Goal: Task Accomplishment & Management: Complete application form

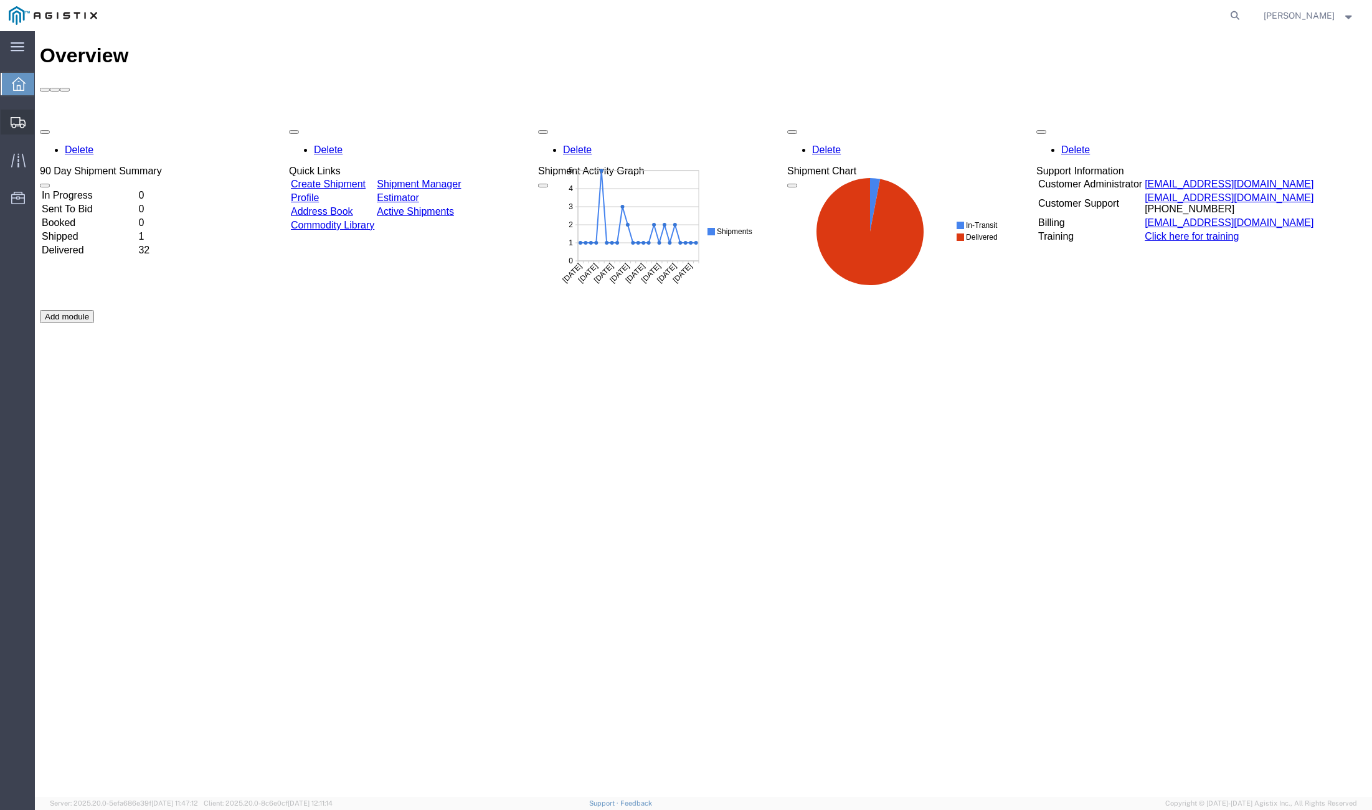
click at [0, 0] on span "Create from Template" at bounding box center [0, 0] width 0 height 0
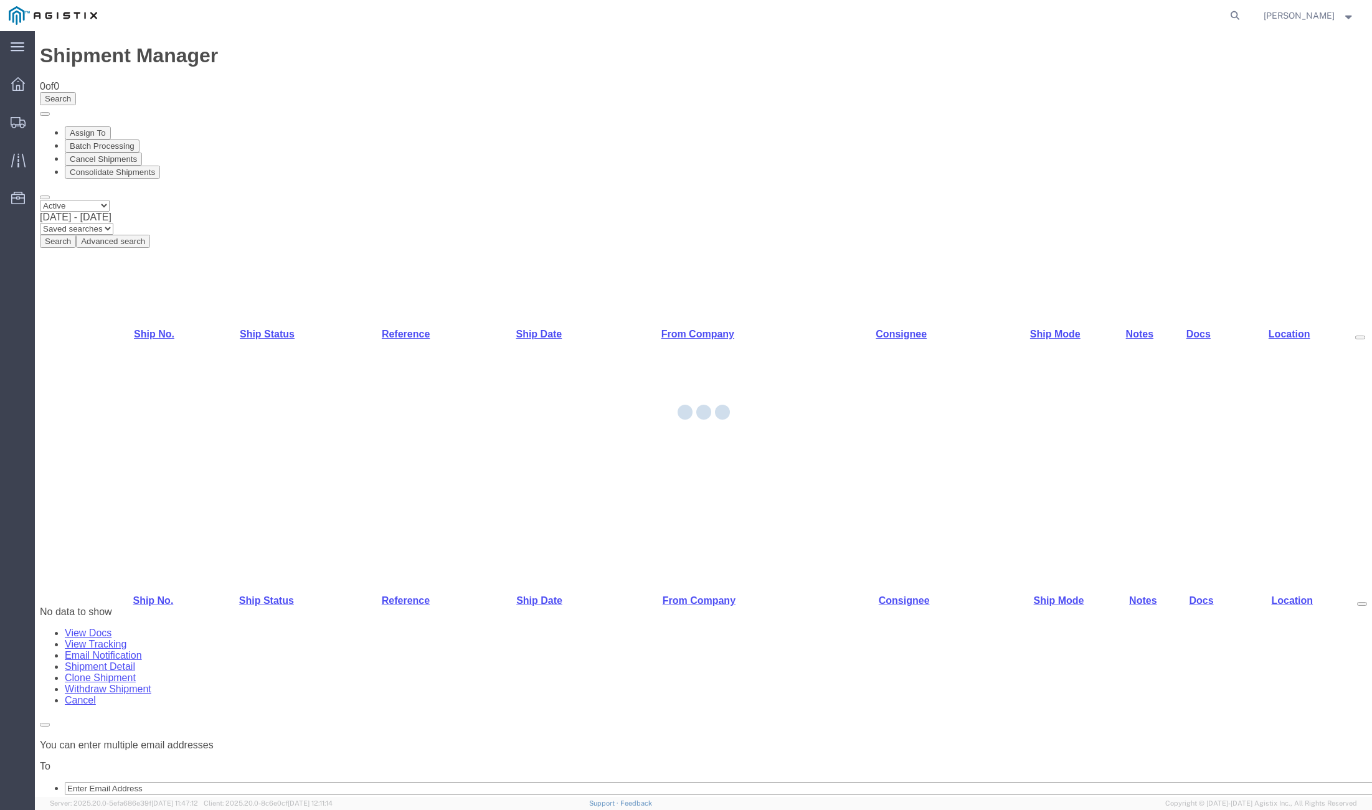
select select "PURCHORD"
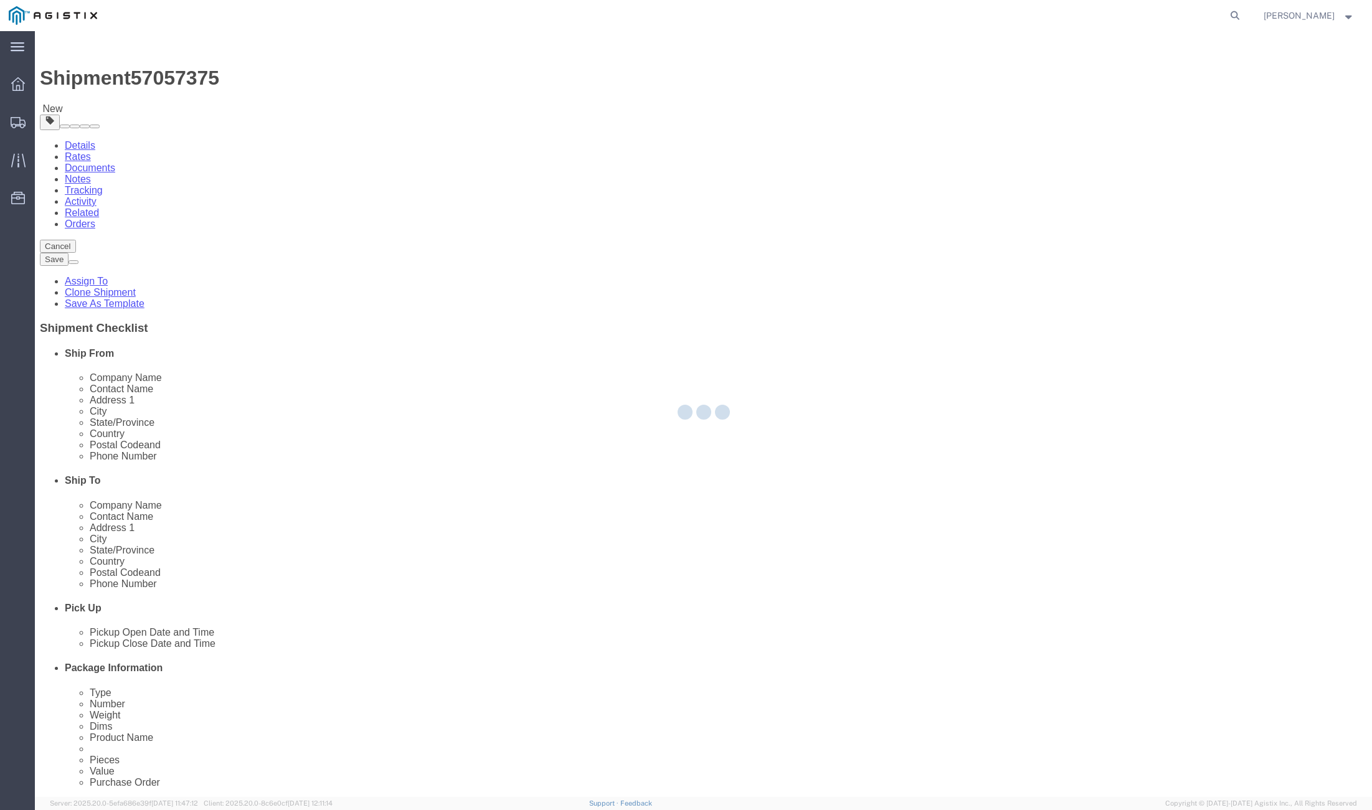
select select
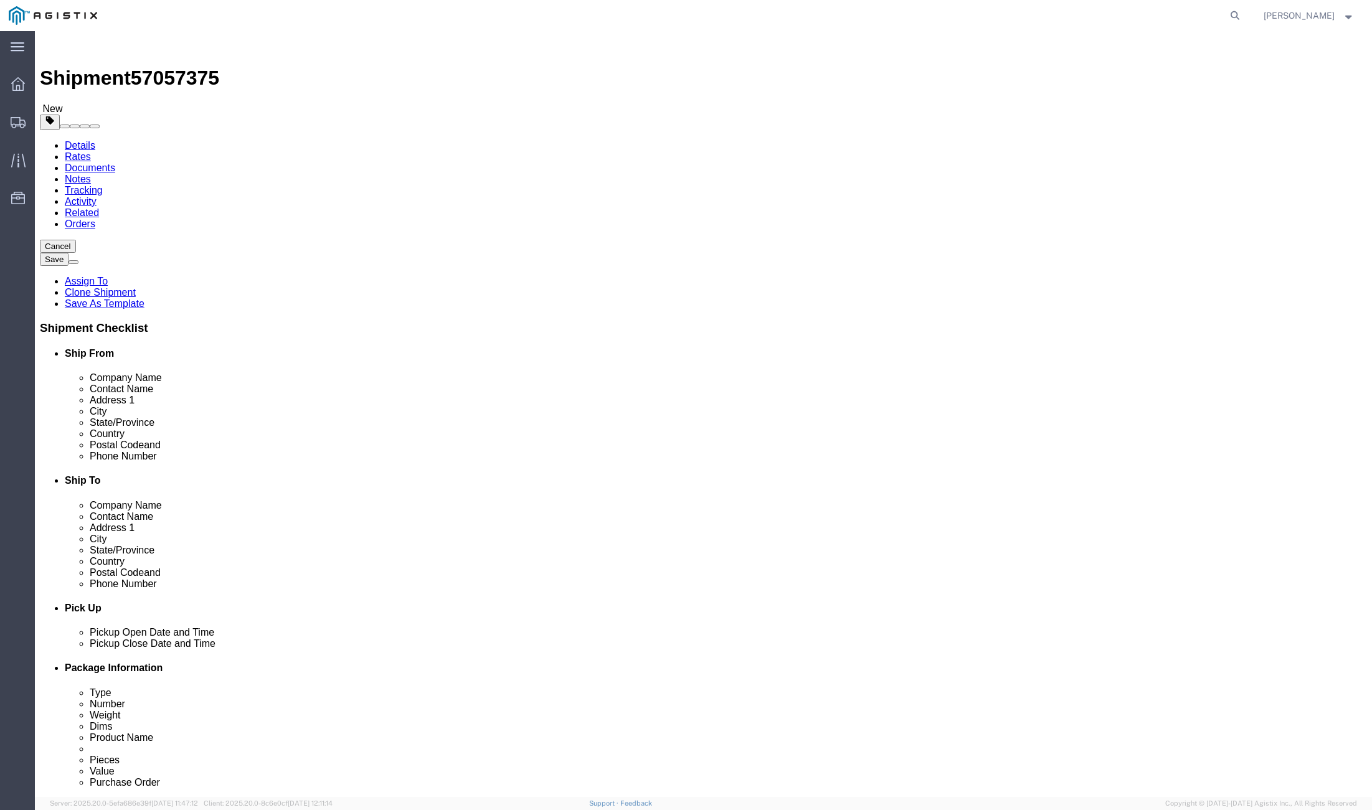
click select "Select [PERSON_NAME] & [PERSON_NAME] Inc PG&E"
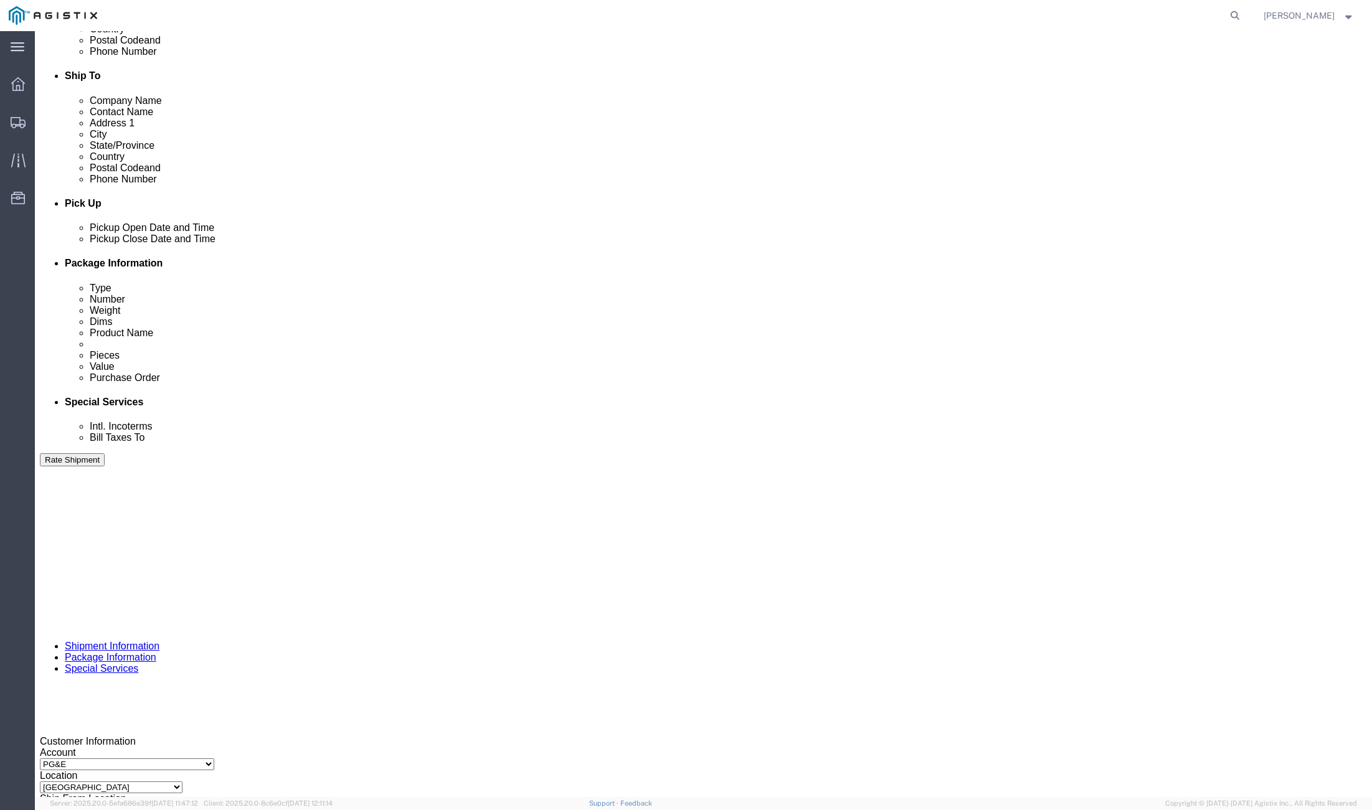
scroll to position [406, 0]
click div "[DATE] 3:36 PM"
click input "3:36 PM"
click button "Apply"
click div "[DATE] 7:00 AM"
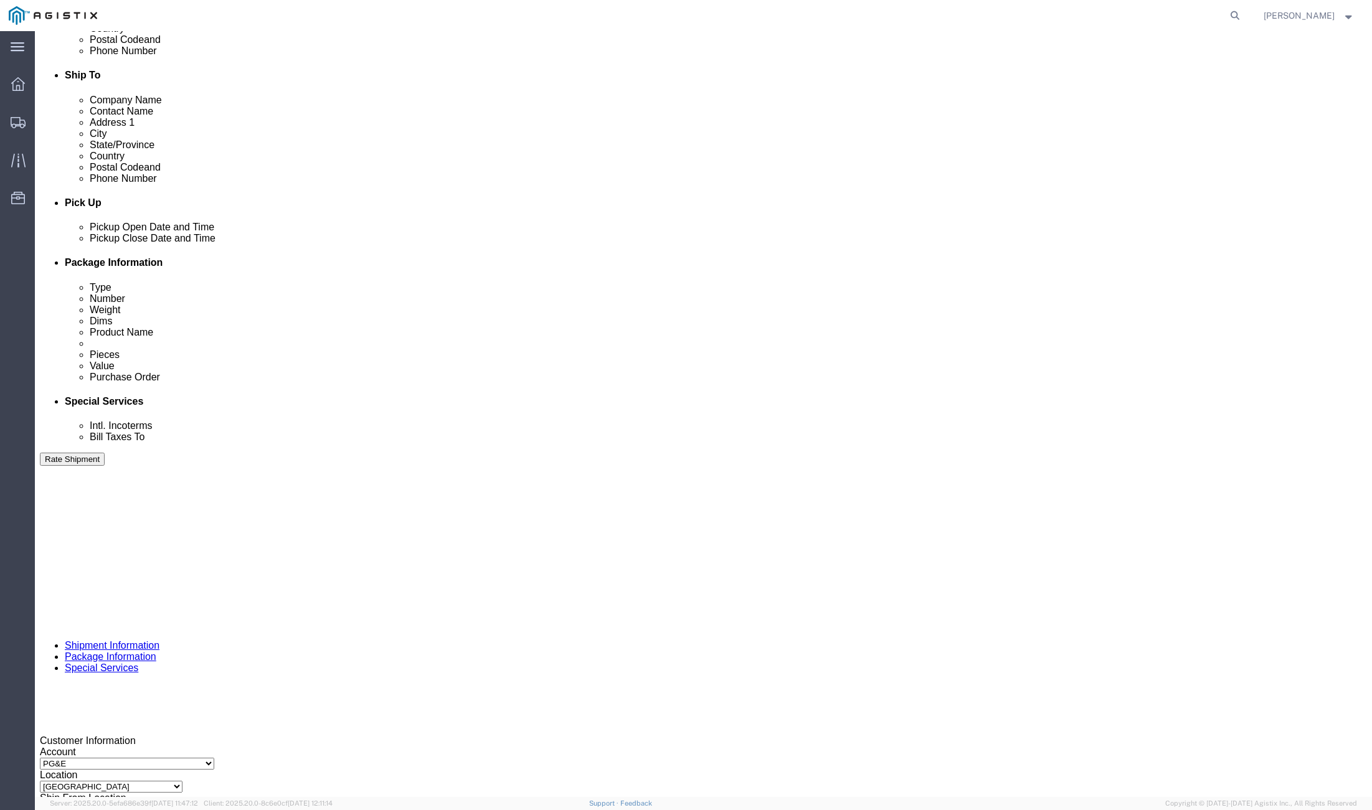
type input "11:00 AM"
click button "Apply"
click div "[DATE] 12:00 PM"
type input "2:30 PM"
click button "Apply"
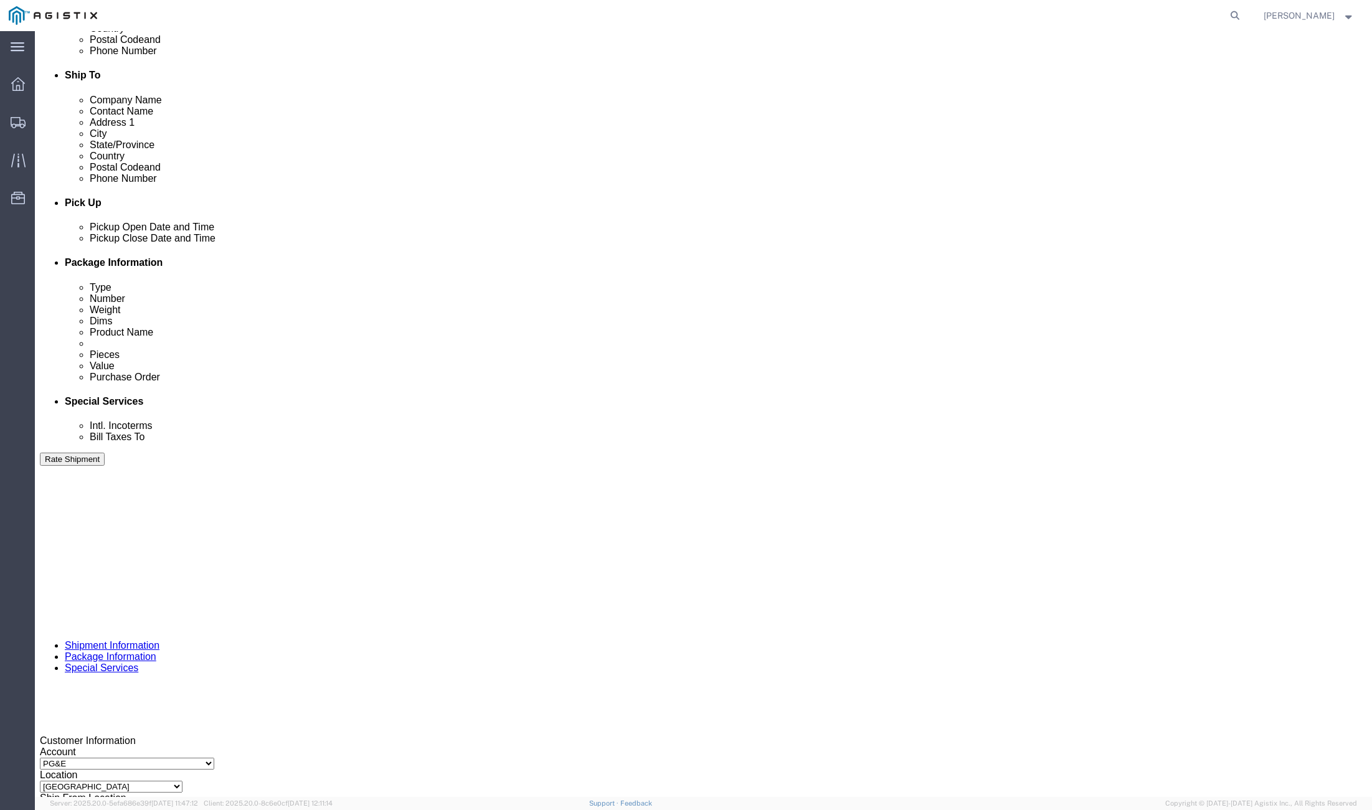
click div
click input "3:30 PM"
type input "8:00 AM"
click button "Apply"
click div
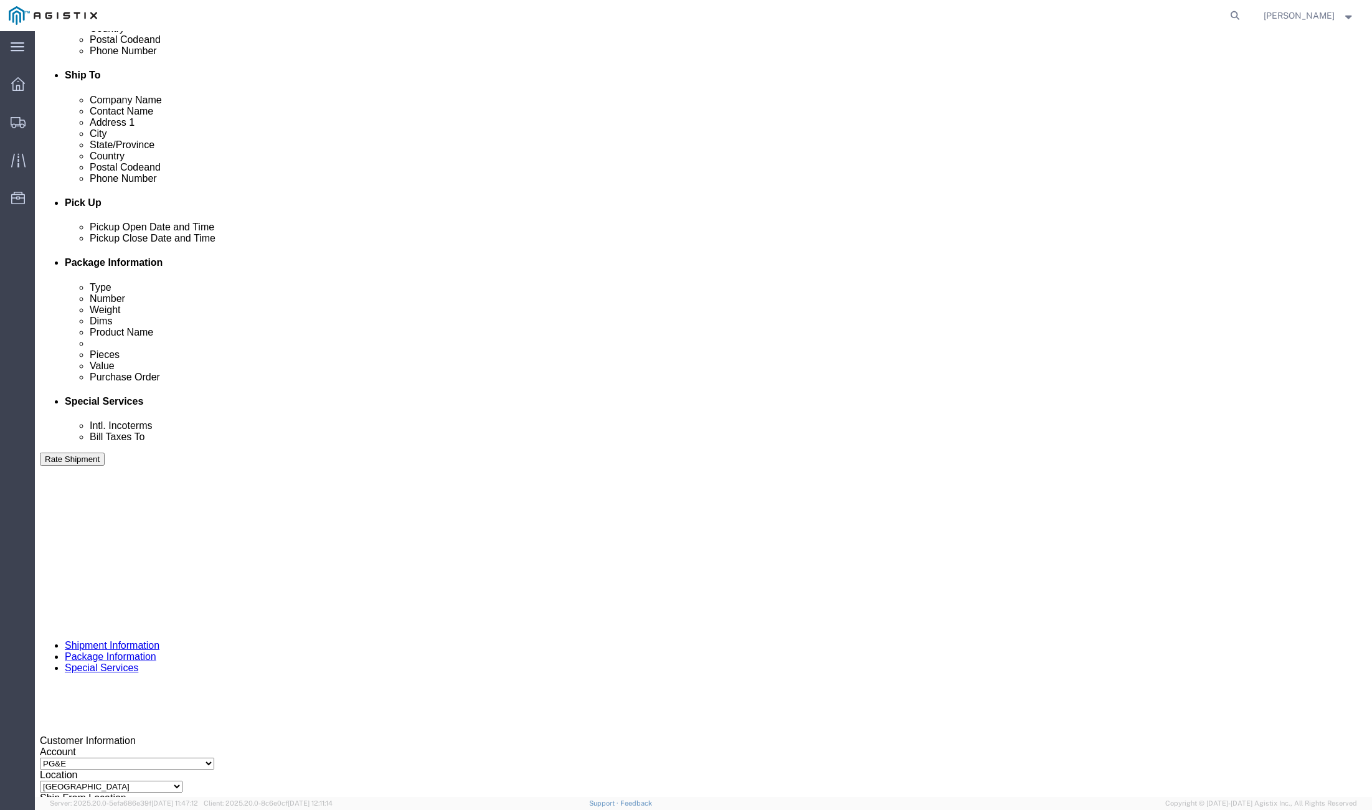
type input "4:00 PM"
click button "Apply"
click input "text"
type input "3501424082"
click button "Continue"
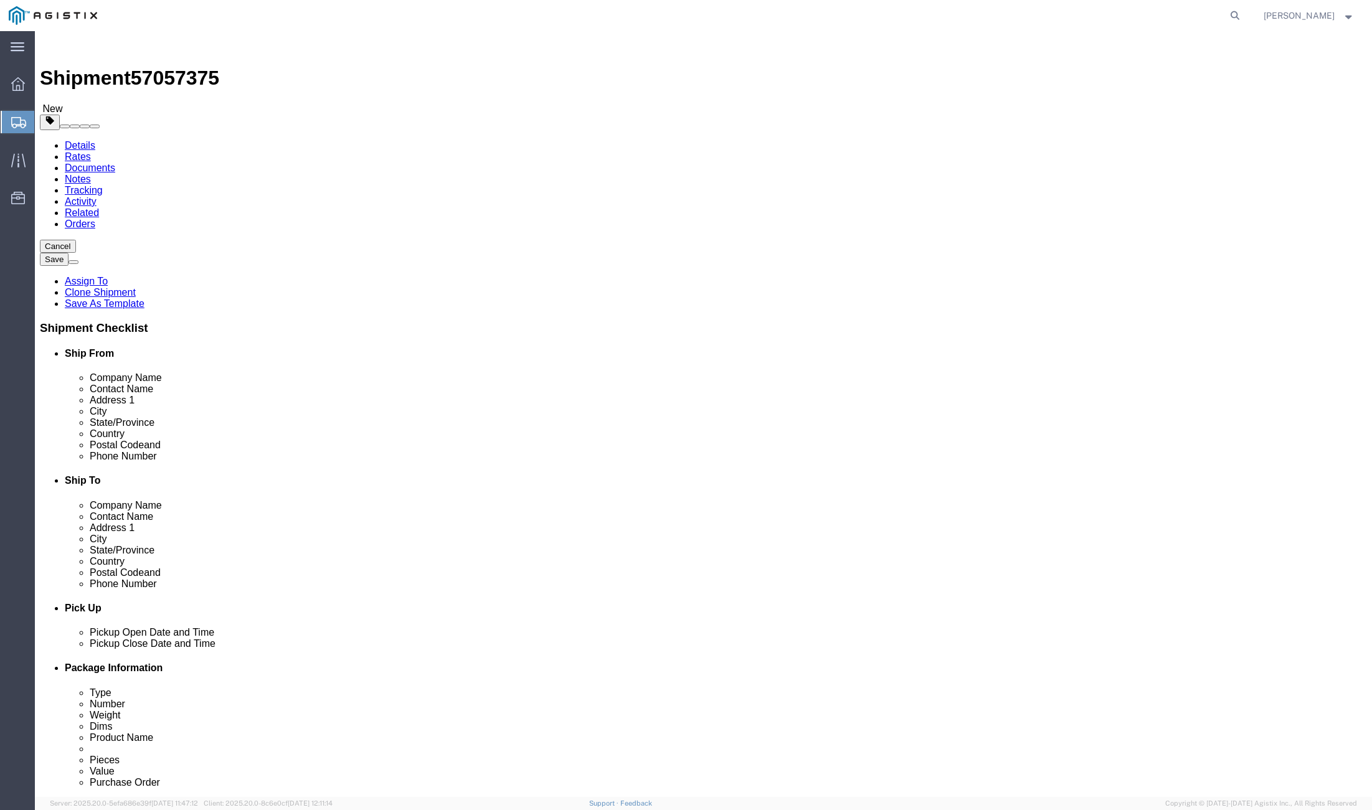
click select "Select Bulk Bundle(s) Cardboard Box(es) Carton(s) Crate(s) Drum(s) (Fiberboard)…"
select select "PSST"
click select "Select Bulk Bundle(s) Cardboard Box(es) Carton(s) Crate(s) Drum(s) (Fiberboard)…"
click div "Shipment 57057375 New Details Rates Documents Notes Tracking Activity Related O…"
drag, startPoint x: 219, startPoint y: 264, endPoint x: 191, endPoint y: 268, distance: 28.4
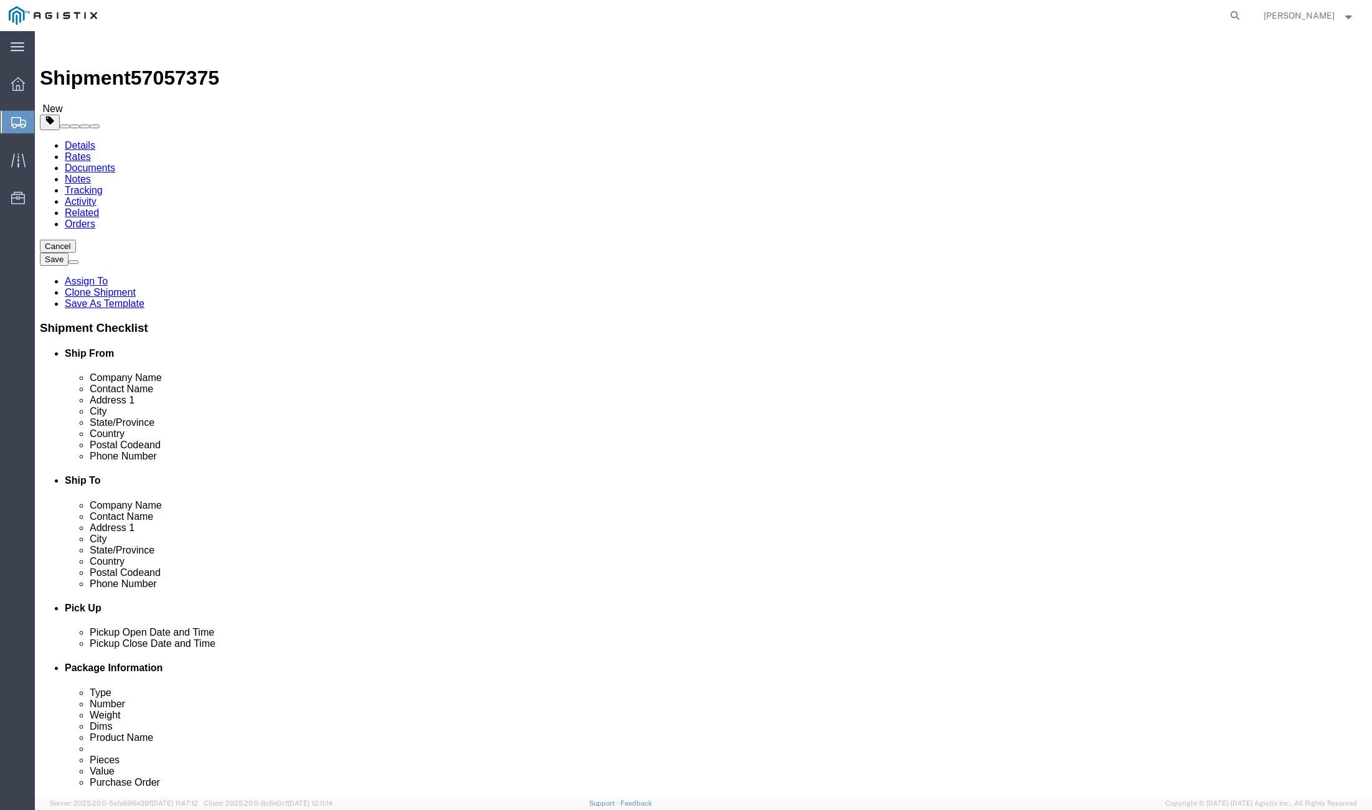
click div "1"
type input "52"
type input "48"
type input "40"
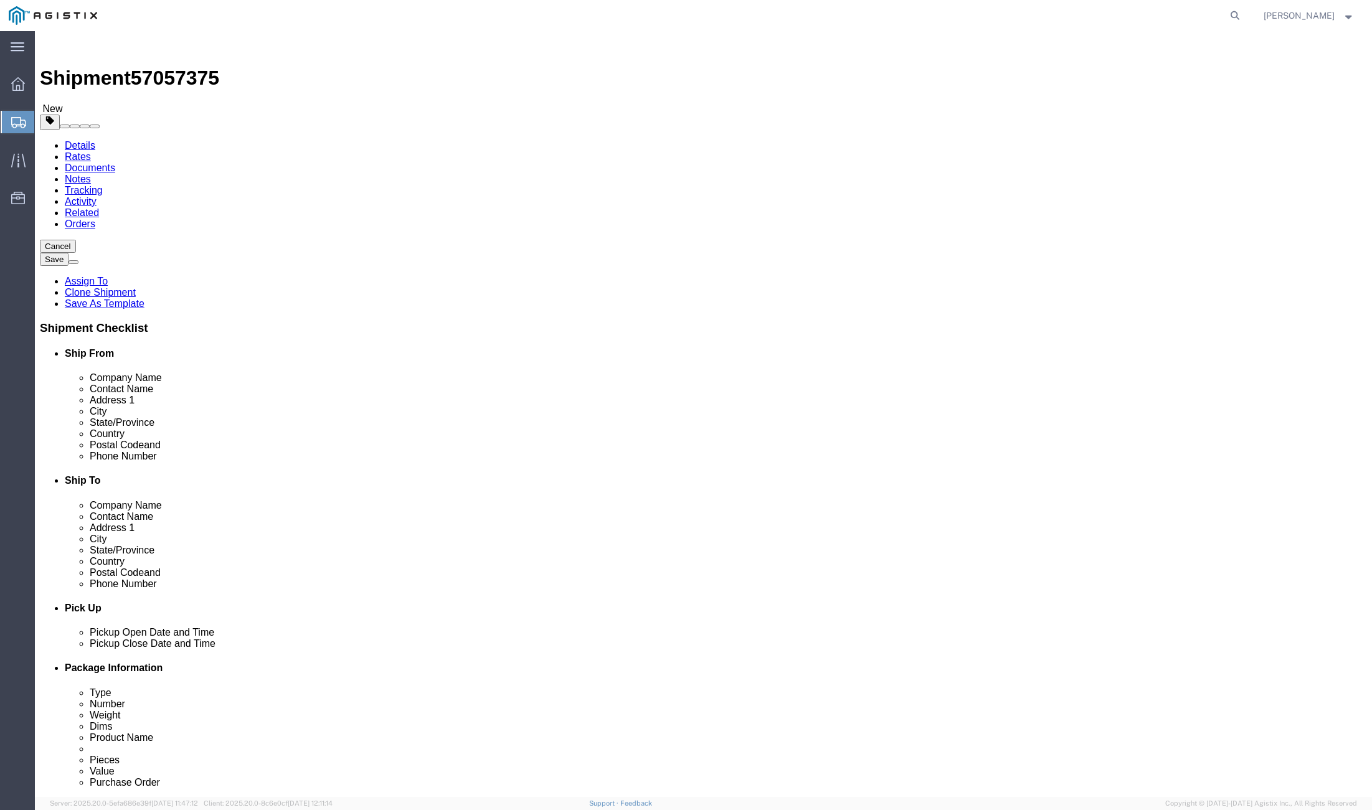
drag, startPoint x: 224, startPoint y: 311, endPoint x: 172, endPoint y: 315, distance: 52.5
click div "Weight Total weight of packages in pounds or kilograms 0.00 Select kgs lbs Ship…"
type input "10088"
click div "52 x Pallet(s) Standard (Stackable) Package Type Select Bulk Bundle(s) Cardboar…"
click link "Add Content"
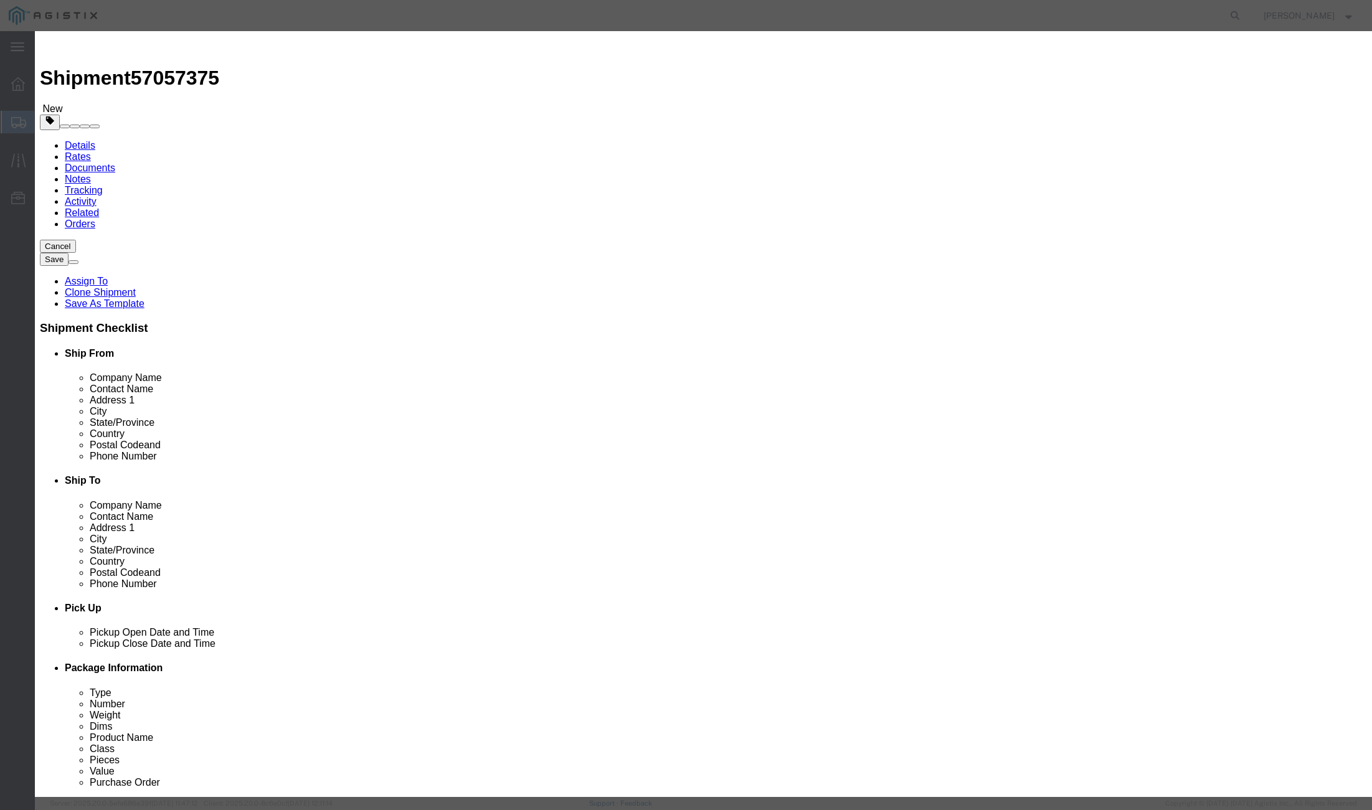
click input "text"
type input "m551007"
click td "Name: DRUM STL 55 GALLON 12 GAUGE"
select select
select select "USD"
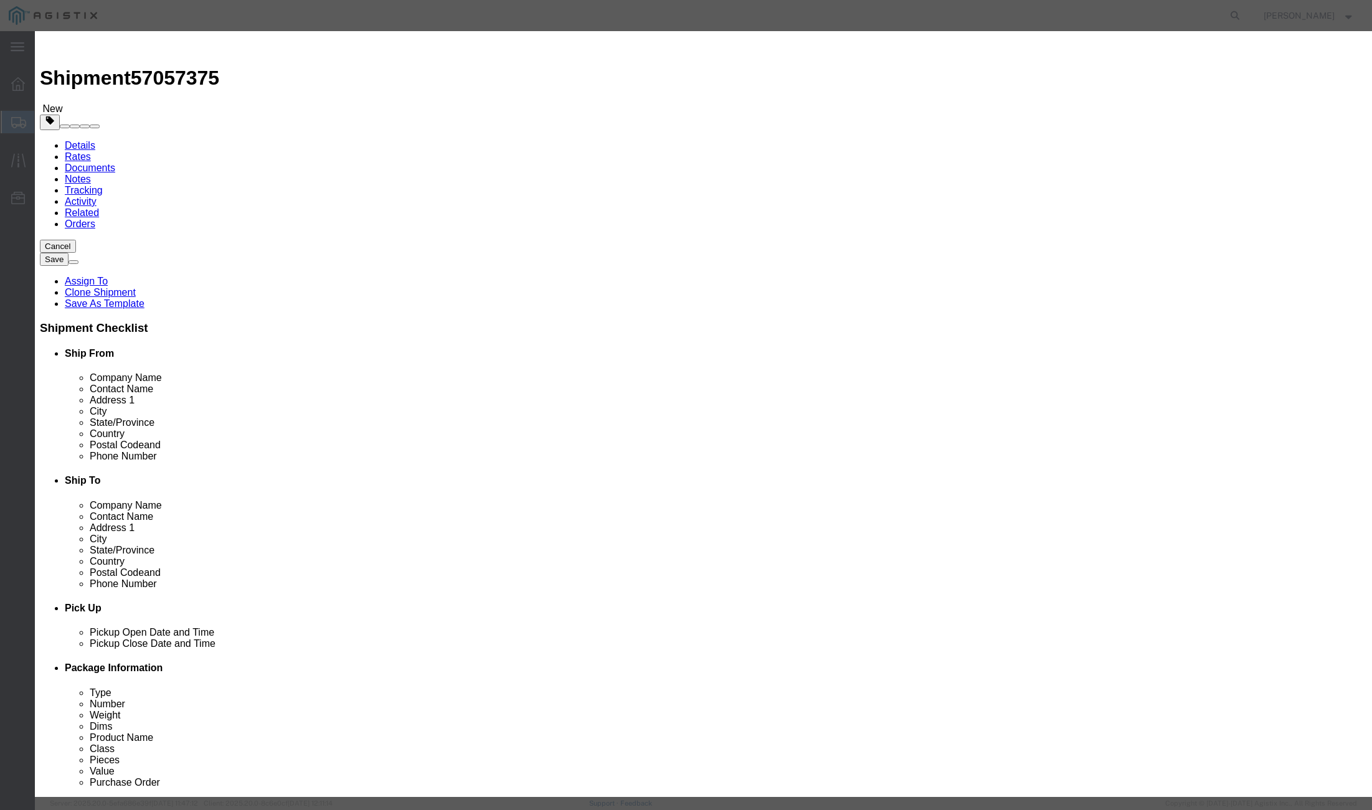
type input "DRUM STL 55 GALLON 12 GAUGE"
type input "M551007"
click input "DRUM STL 55 GALLON 12 GAUGE"
type input "M551007 DRUM STL 55 GALLON 12 GAUGE"
click input "text"
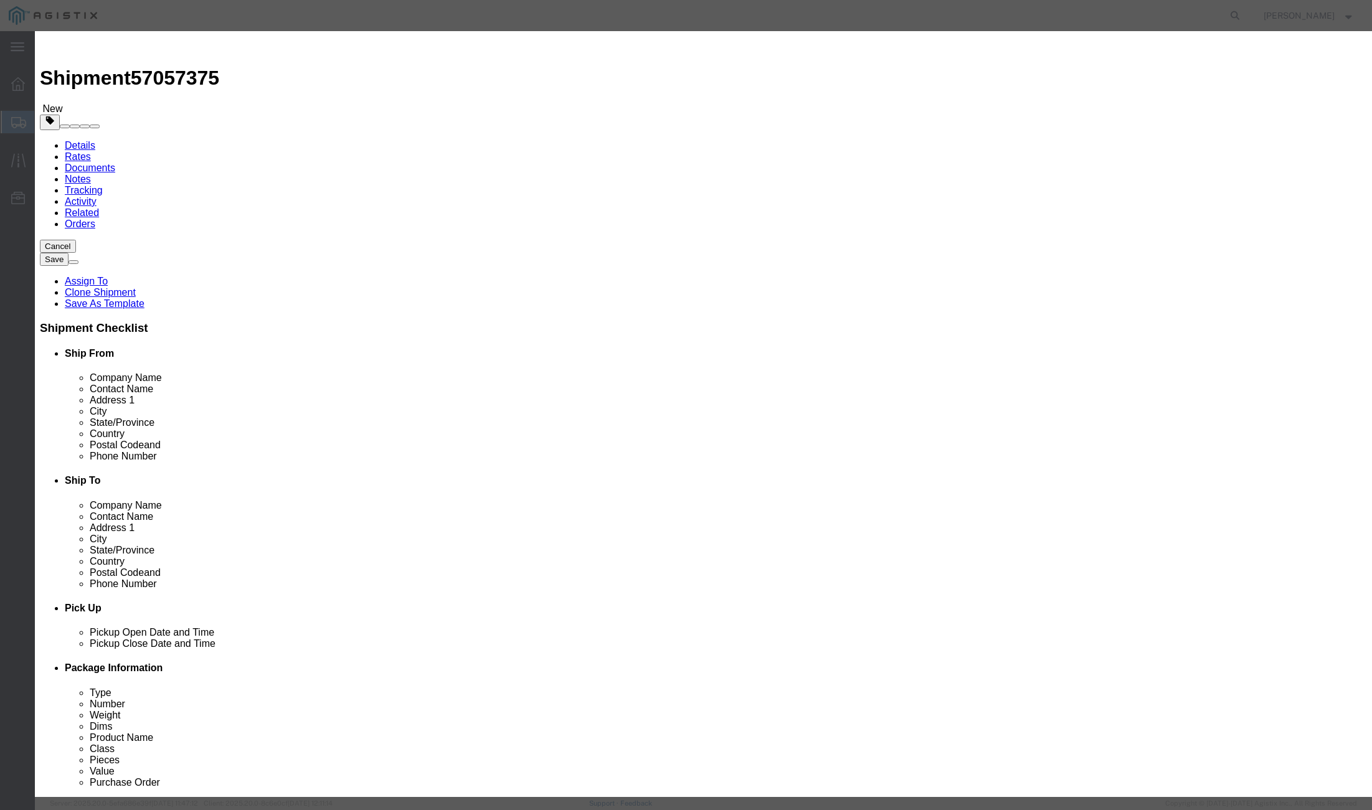
type input "208"
click input "text"
type input "150"
click select "Select 50 55 60 65 70 85 92.5 100 125 175 250 300 400"
select select "55"
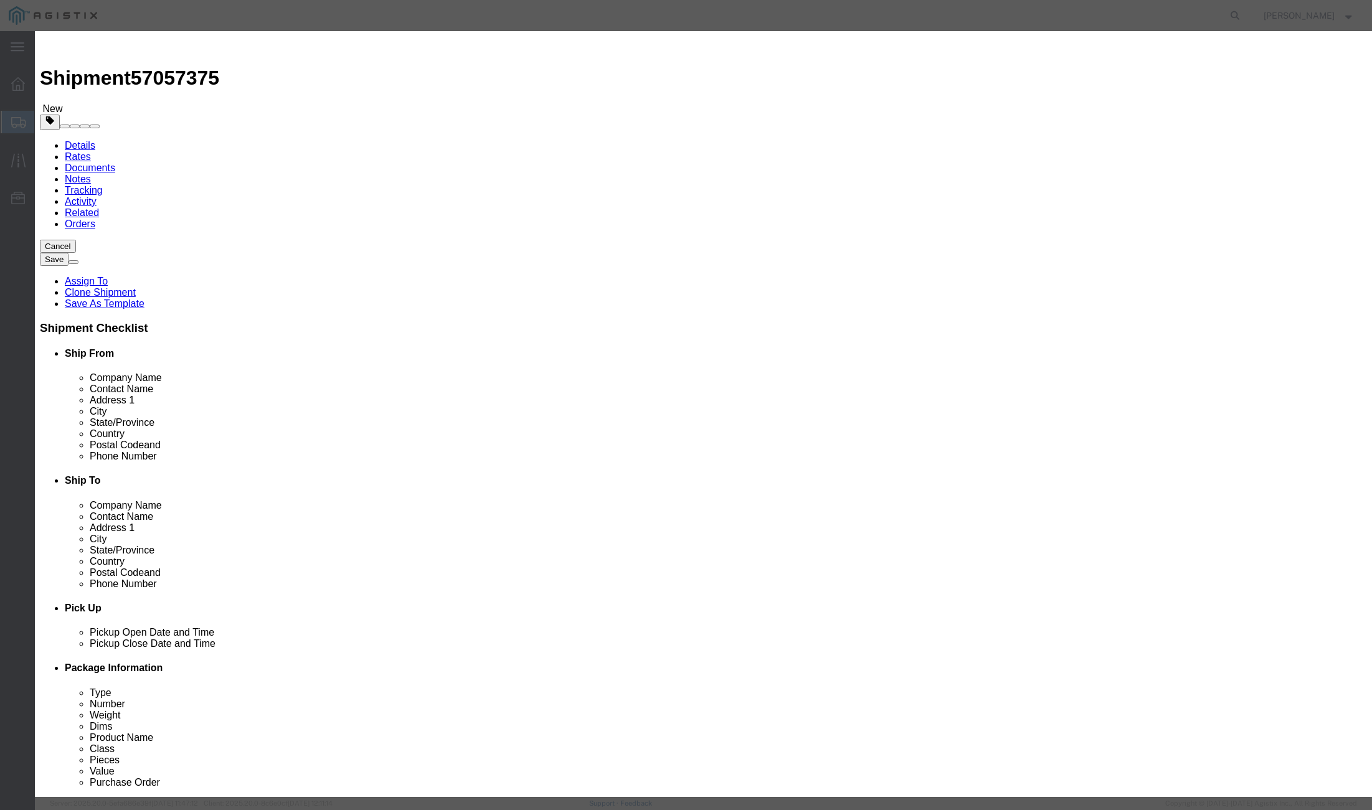
click select "Select 50 55 60 65 70 85 92.5 100 125 175 250 300 400"
click button "Save & Close"
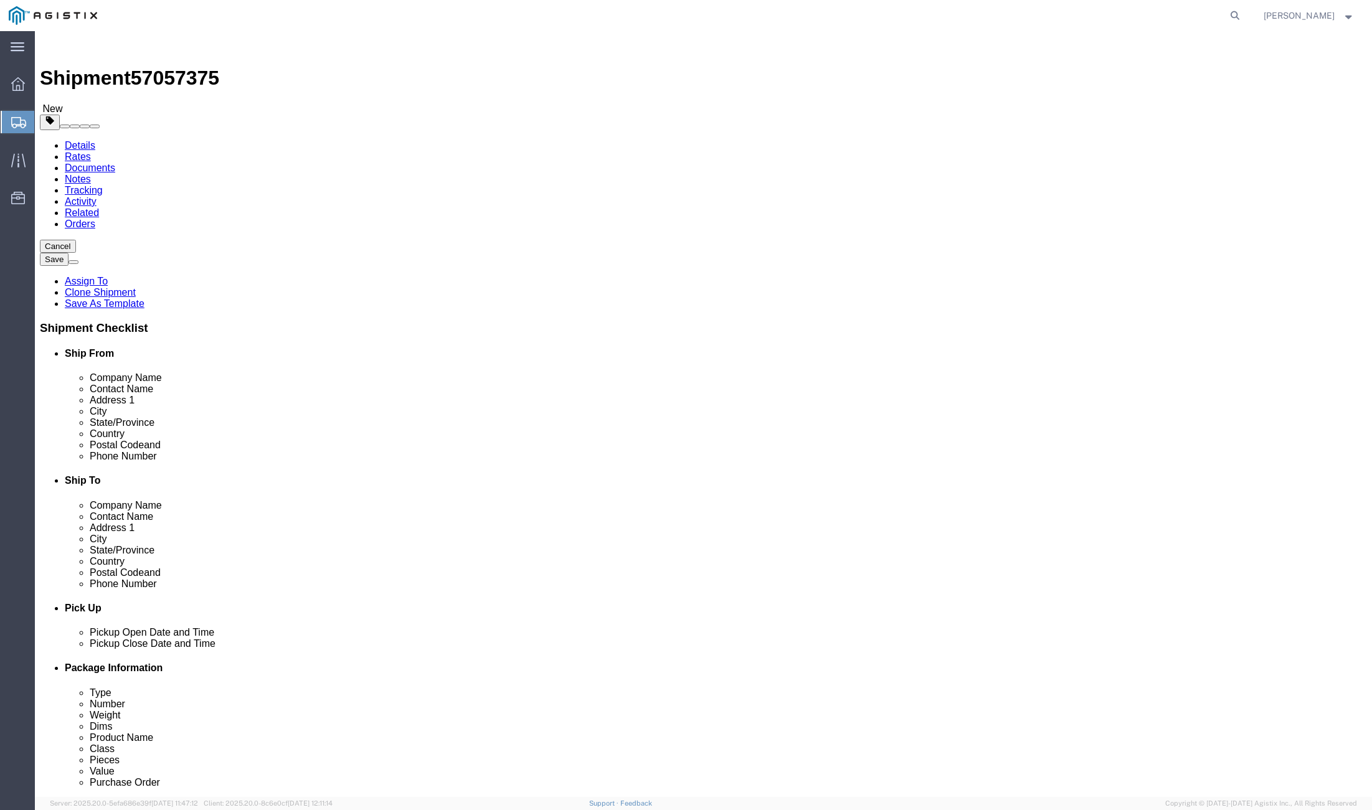
click link "Details"
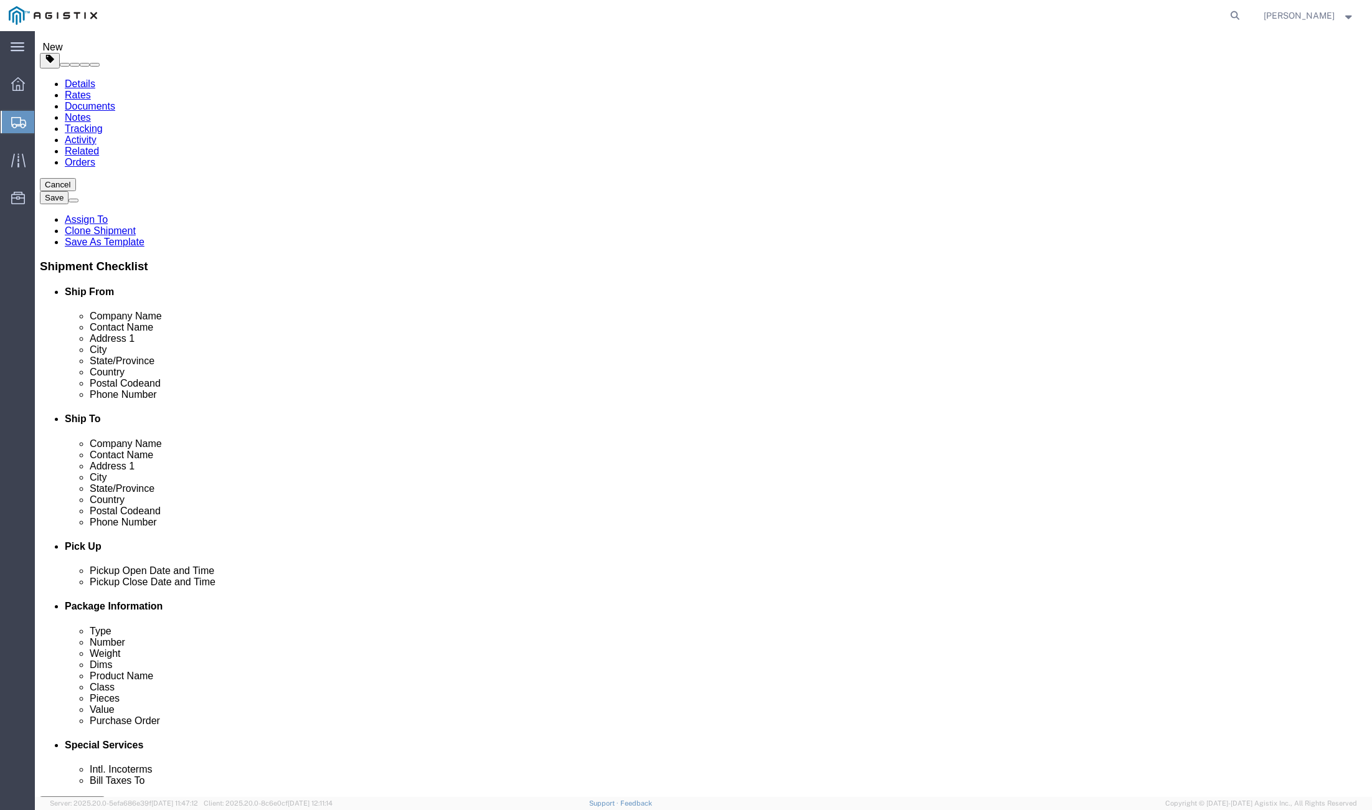
scroll to position [249, 0]
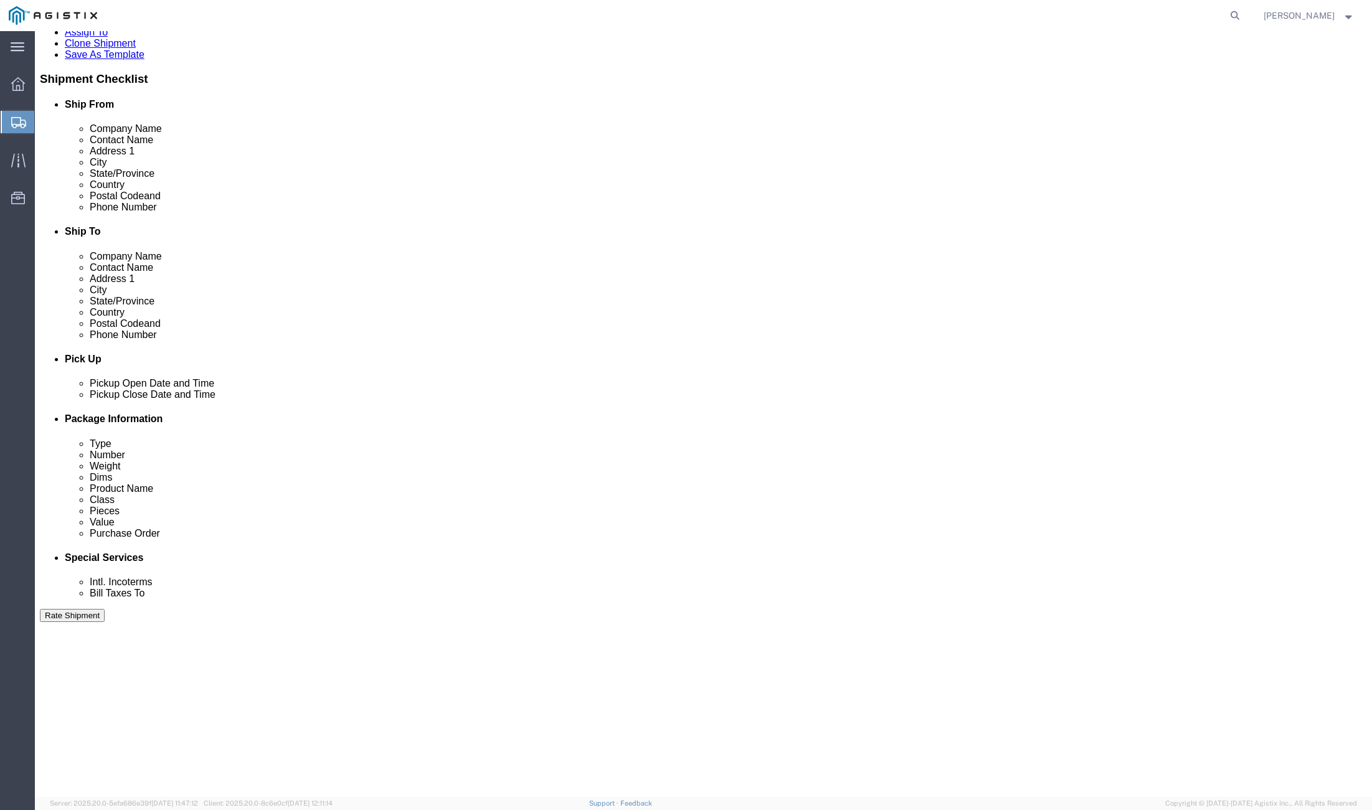
drag, startPoint x: 313, startPoint y: 304, endPoint x: 219, endPoint y: 310, distance: 94.8
click div "Location Select Select My Profile Location (OBSOLETE) [GEOGRAPHIC_DATA] SC - GC…"
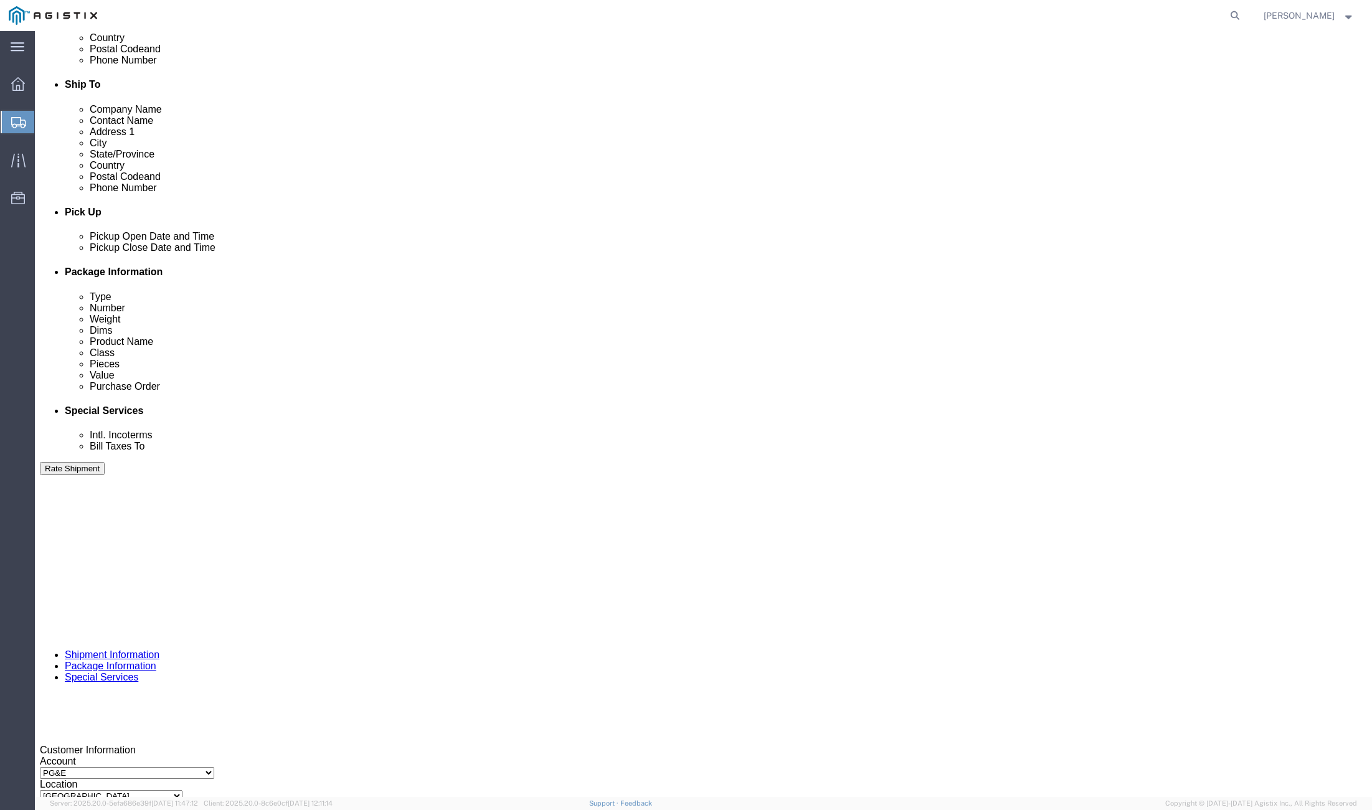
scroll to position [406, 0]
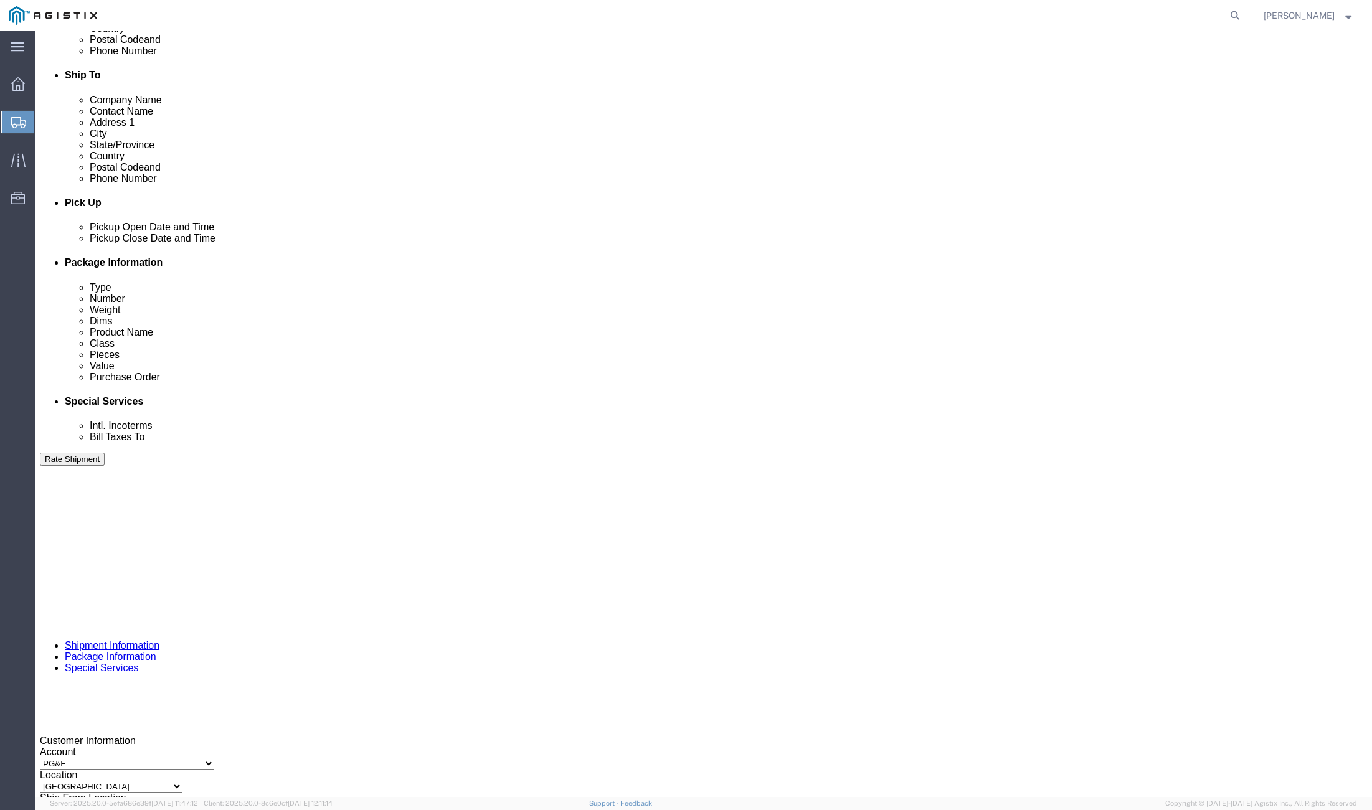
type input "[PERSON_NAME][EMAIL_ADDRESS][DOMAIN_NAME]"
click button "Continue"
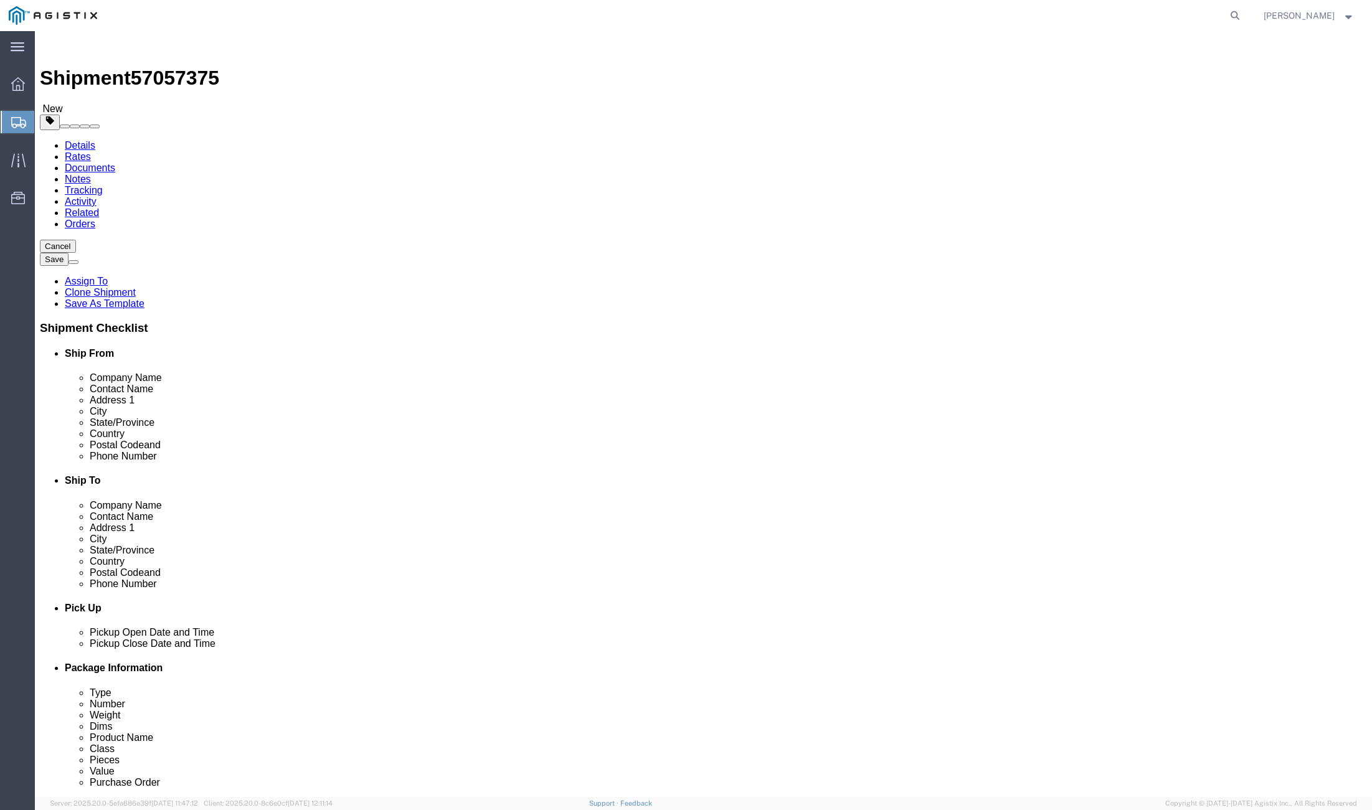
click button "Continue"
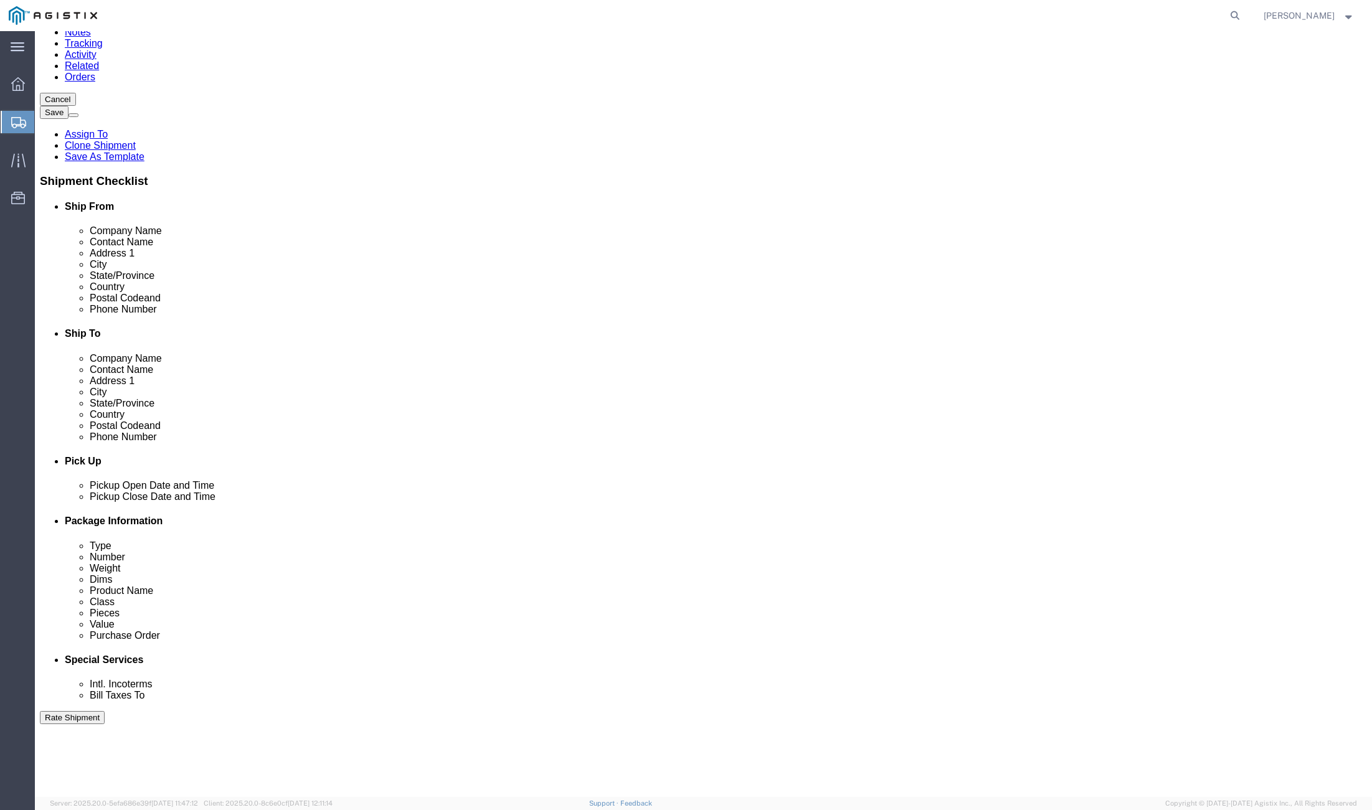
scroll to position [267, 0]
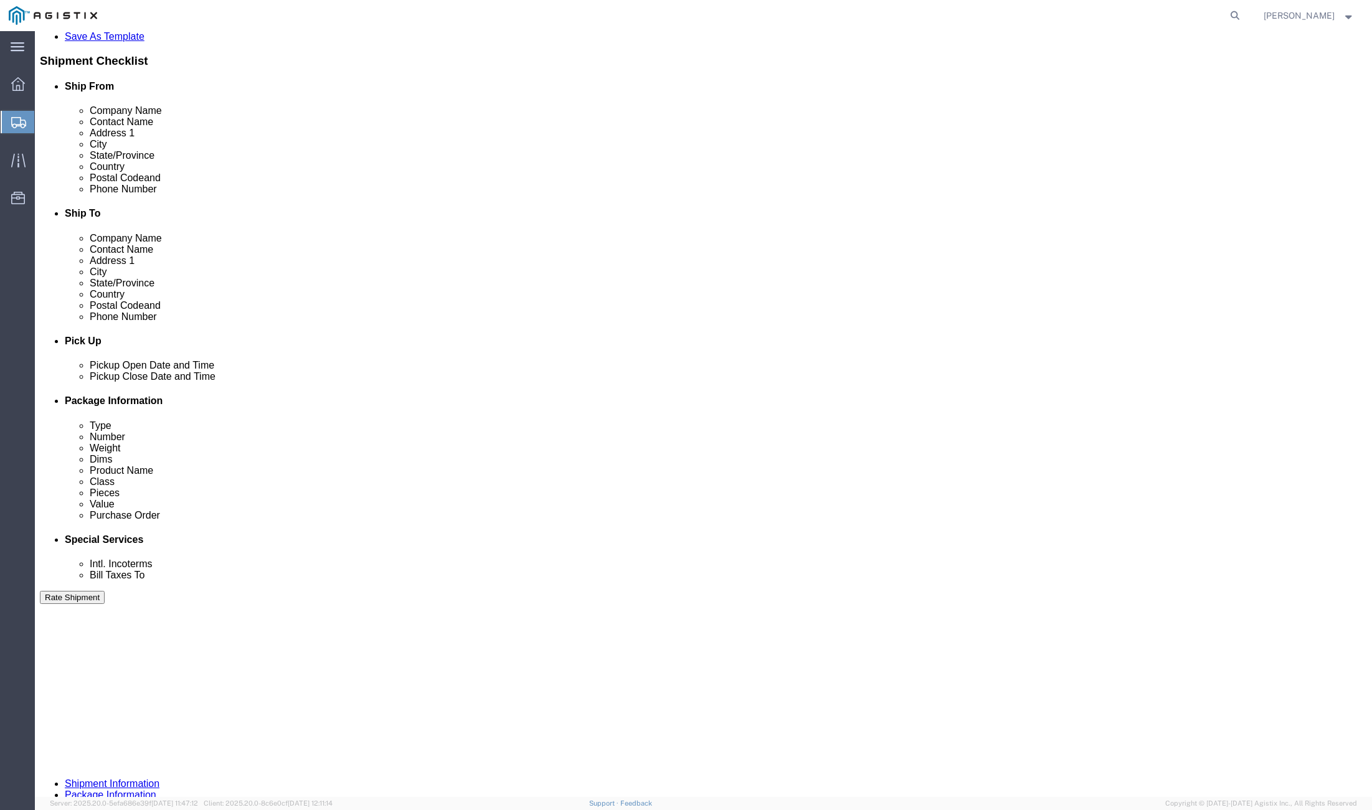
click button "Rate Shipment"
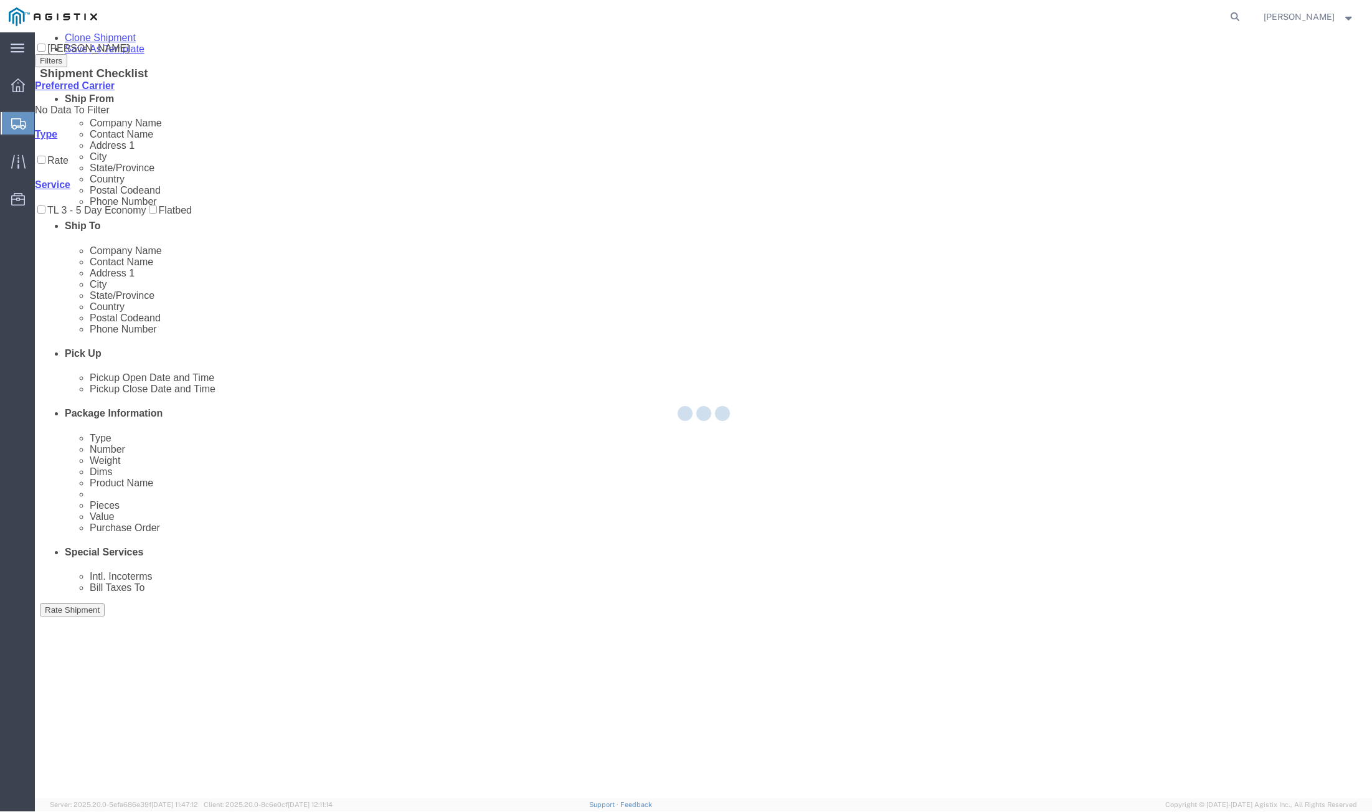
scroll to position [0, 0]
